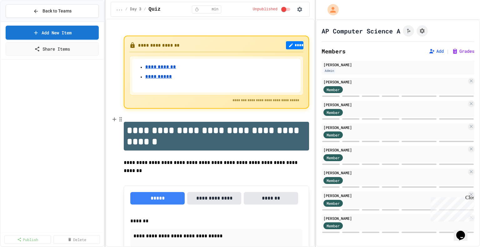
scroll to position [235, 0]
